Goal: Check status: Check status

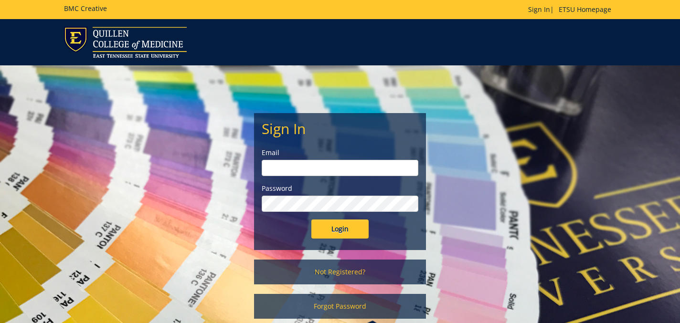
click at [279, 162] on input "email" at bounding box center [340, 168] width 157 height 16
type input "[EMAIL_ADDRESS][DOMAIN_NAME]"
click at [311, 220] on input "Login" at bounding box center [339, 229] width 57 height 19
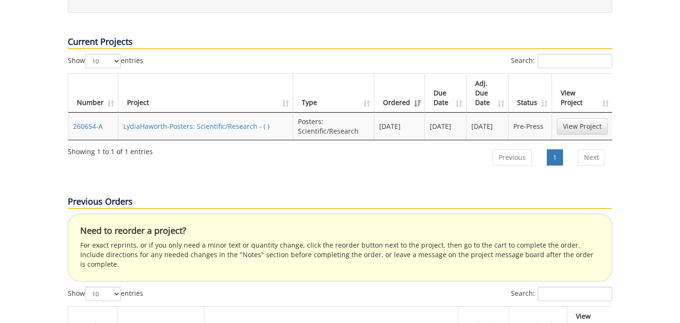
scroll to position [338, 0]
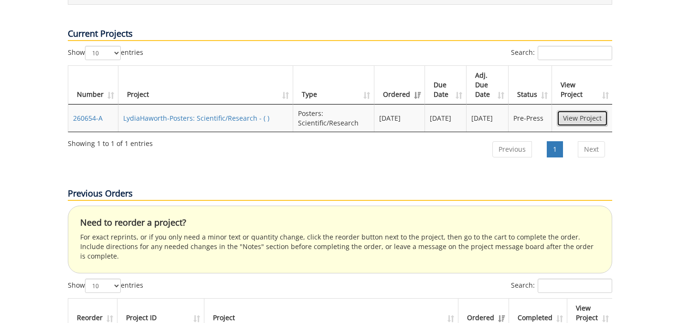
click at [579, 110] on link "View Project" at bounding box center [582, 118] width 51 height 16
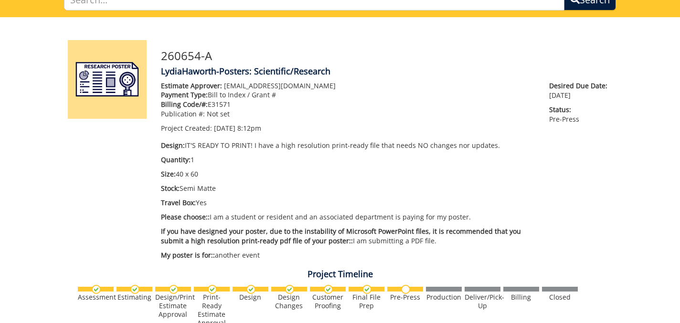
scroll to position [57, 0]
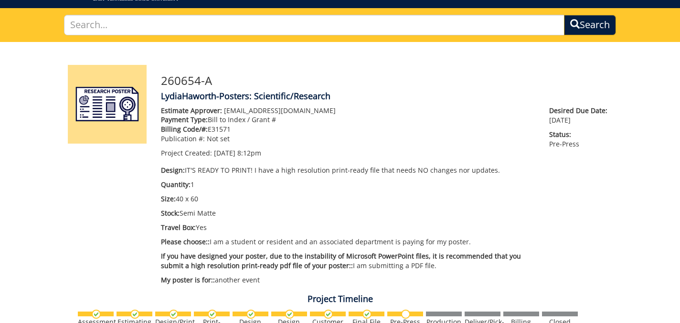
click at [188, 166] on p "Design: IT'S READY TO PRINT! I have a high resolution print-ready file that nee…" at bounding box center [348, 171] width 374 height 10
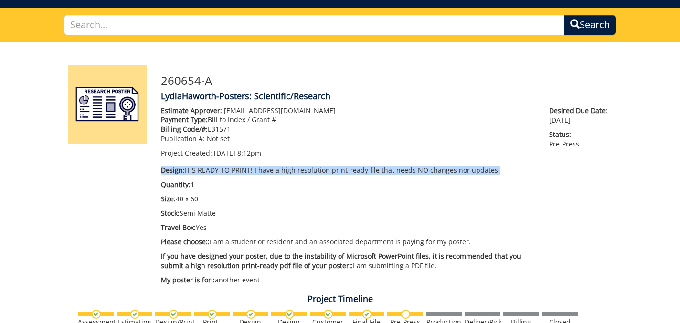
click at [188, 166] on p "Design: IT'S READY TO PRINT! I have a high resolution print-ready file that nee…" at bounding box center [348, 171] width 374 height 10
click at [192, 170] on p "Design: IT'S READY TO PRINT! I have a high resolution print-ready file that nee…" at bounding box center [348, 171] width 374 height 10
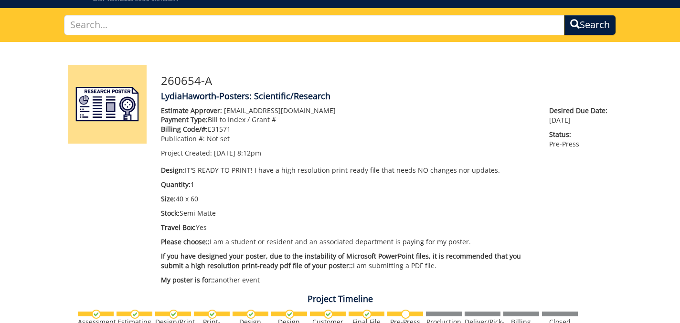
click at [231, 257] on span "If you have designed your poster, due to the instability of Microsoft PowerPoin…" at bounding box center [341, 261] width 360 height 19
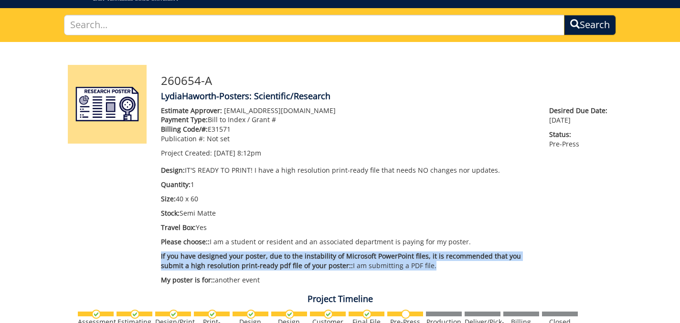
click at [231, 257] on span "If you have designed your poster, due to the instability of Microsoft PowerPoin…" at bounding box center [341, 261] width 360 height 19
